Goal: Use online tool/utility: Utilize a website feature to perform a specific function

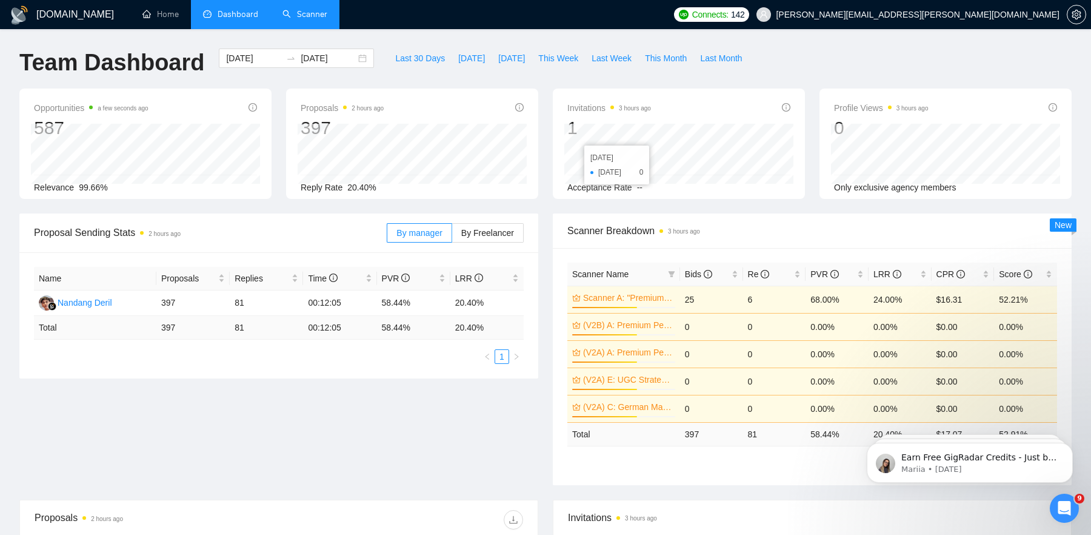
click at [306, 15] on link "Scanner" at bounding box center [304, 14] width 45 height 10
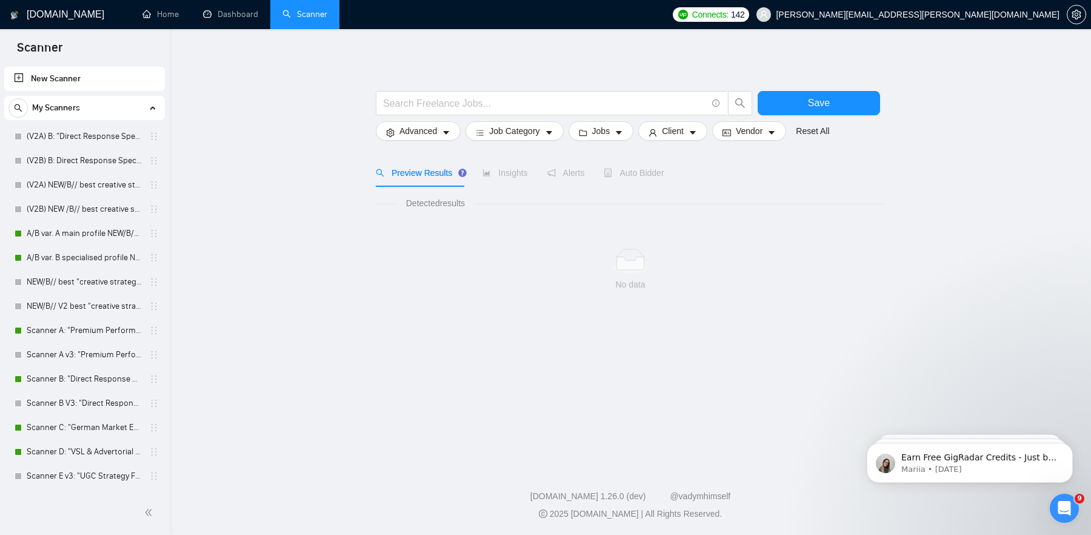
click at [648, 179] on div "Auto Bidder" at bounding box center [634, 173] width 60 height 28
click at [82, 233] on link "A/B var. A main profile NEW/B// best "creative strategy" cover letter" at bounding box center [84, 233] width 115 height 24
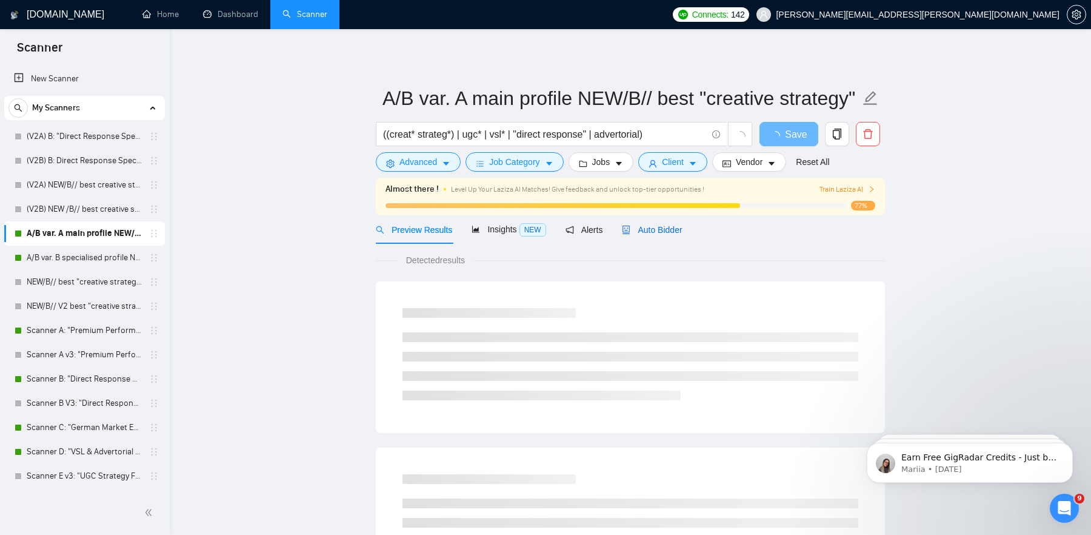
click at [647, 233] on span "Auto Bidder" at bounding box center [652, 230] width 60 height 10
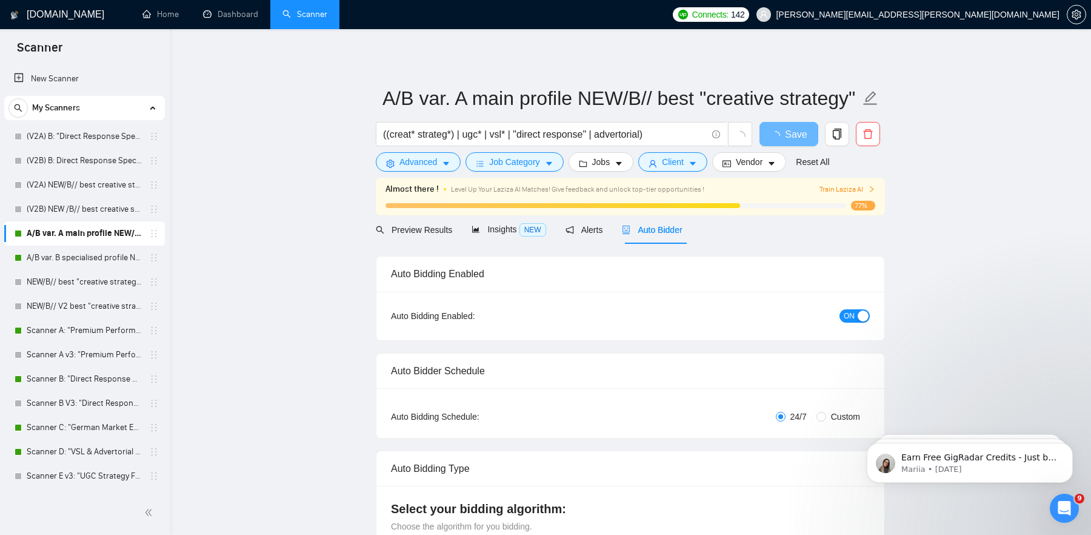
radio input "false"
radio input "true"
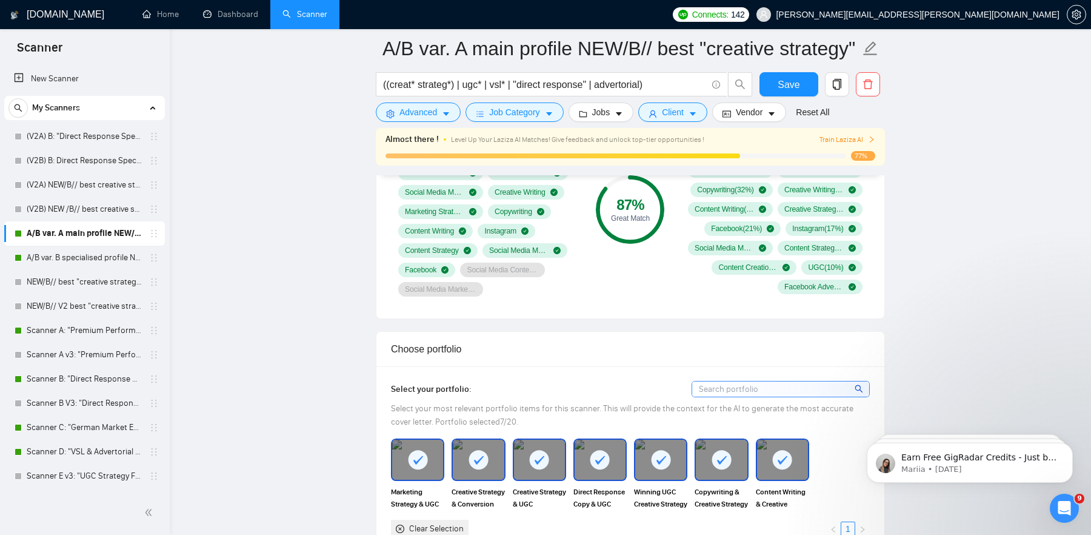
scroll to position [1009, 0]
